Goal: Information Seeking & Learning: Learn about a topic

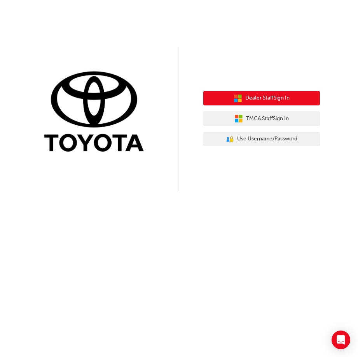
click at [282, 103] on button "Dealer Staff Sign In" at bounding box center [261, 98] width 117 height 15
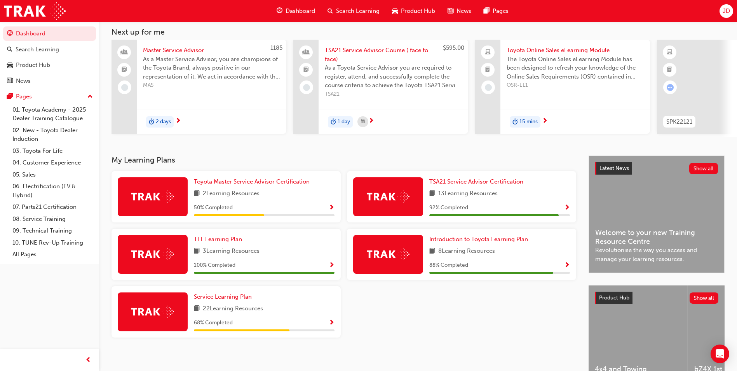
scroll to position [78, 0]
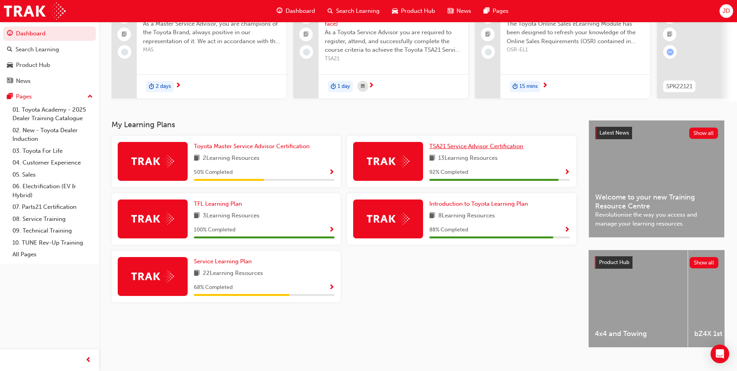
click at [472, 146] on span "TSA21 Service Advisor Certification" at bounding box center [476, 146] width 94 height 7
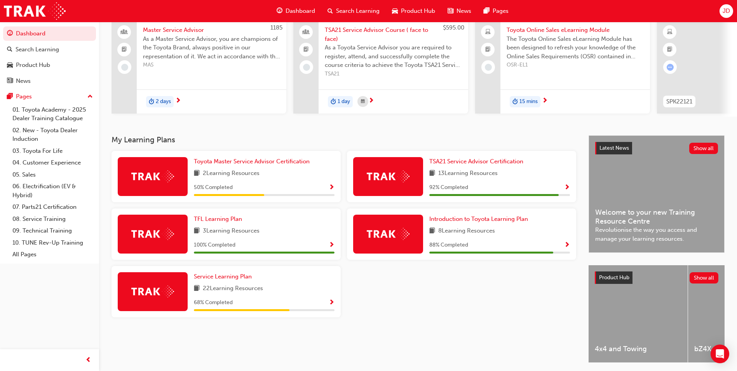
scroll to position [78, 0]
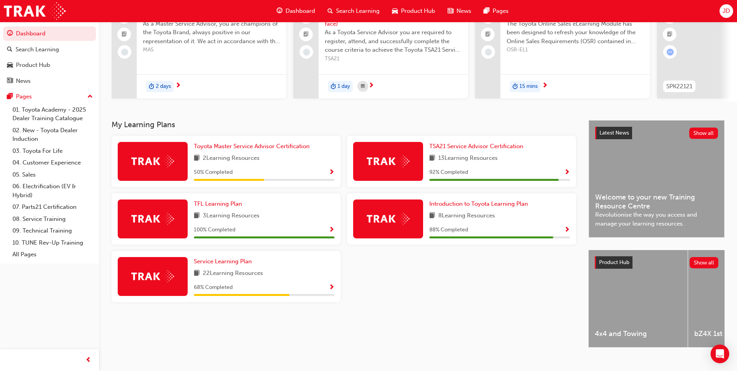
click at [291, 292] on div "68 % Completed" at bounding box center [264, 287] width 141 height 10
click at [332, 286] on span "Show Progress" at bounding box center [332, 287] width 6 height 7
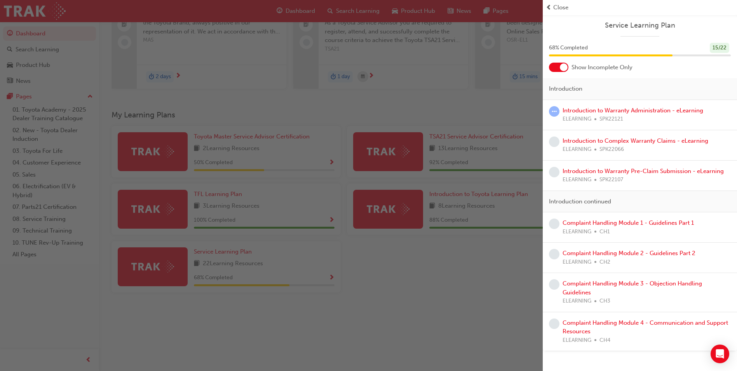
scroll to position [94, 0]
click at [401, 294] on div "button" at bounding box center [271, 185] width 543 height 371
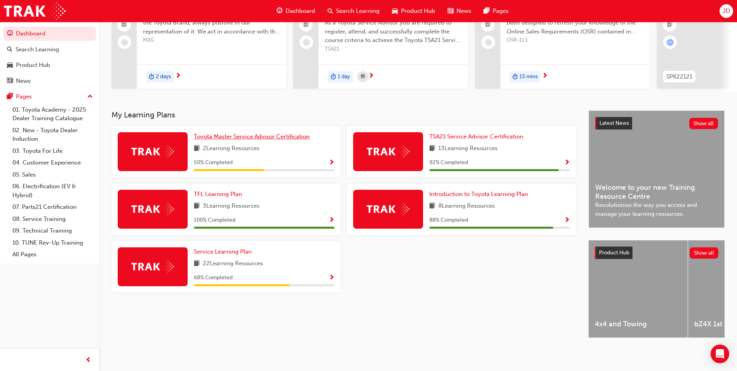
click at [289, 138] on link "Toyota Master Service Advisor Certification" at bounding box center [253, 136] width 119 height 9
